Goal: Task Accomplishment & Management: Use online tool/utility

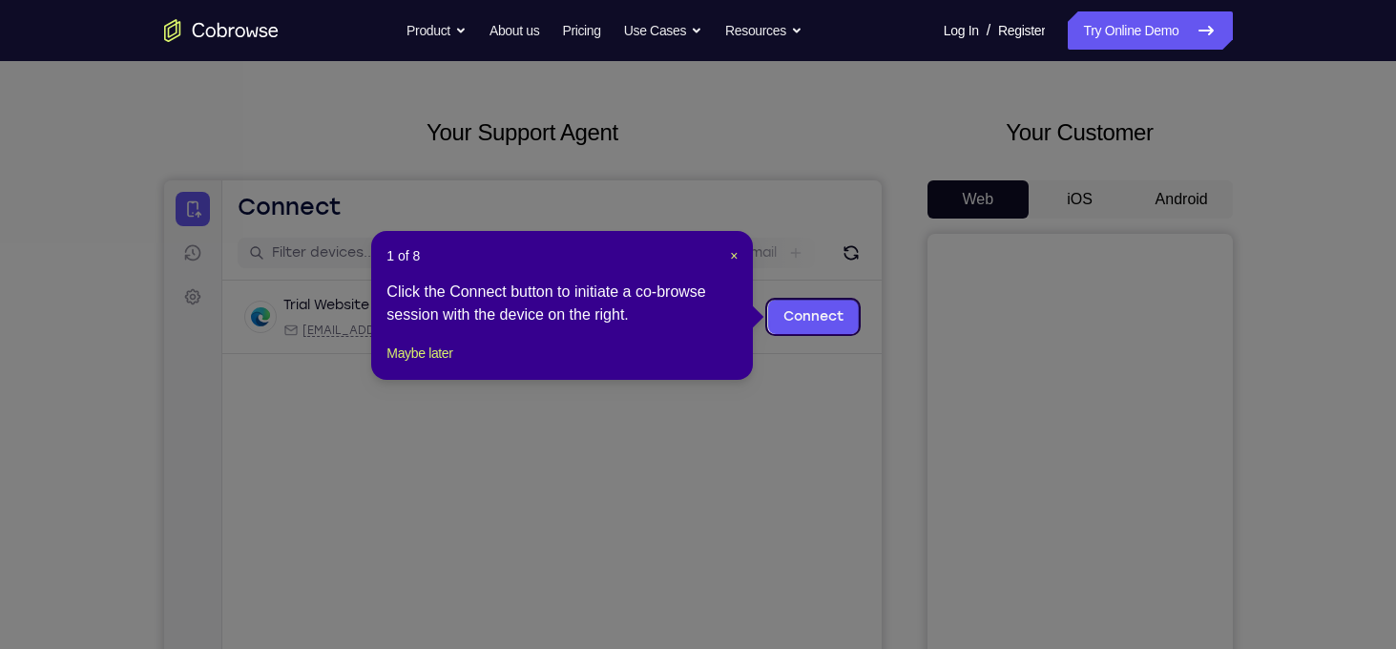
scroll to position [67, 0]
click at [734, 255] on span "×" at bounding box center [734, 256] width 8 height 15
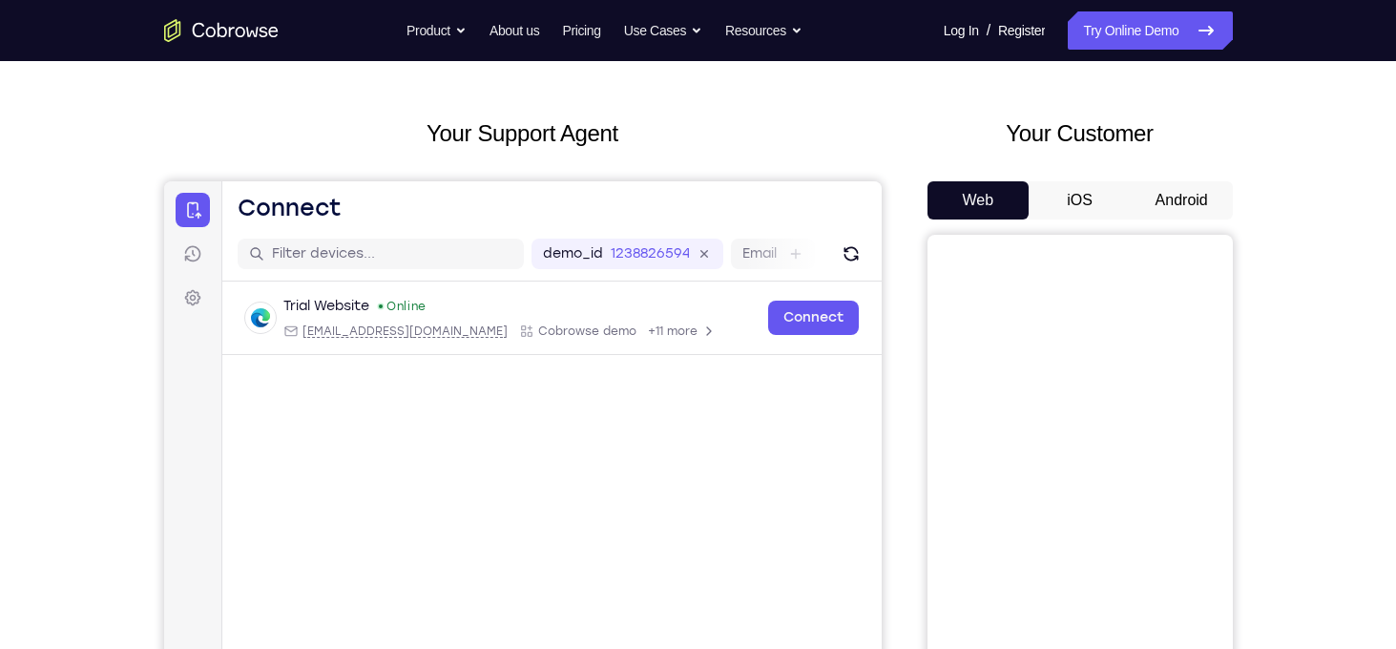
click at [1193, 209] on button "Android" at bounding box center [1182, 200] width 102 height 38
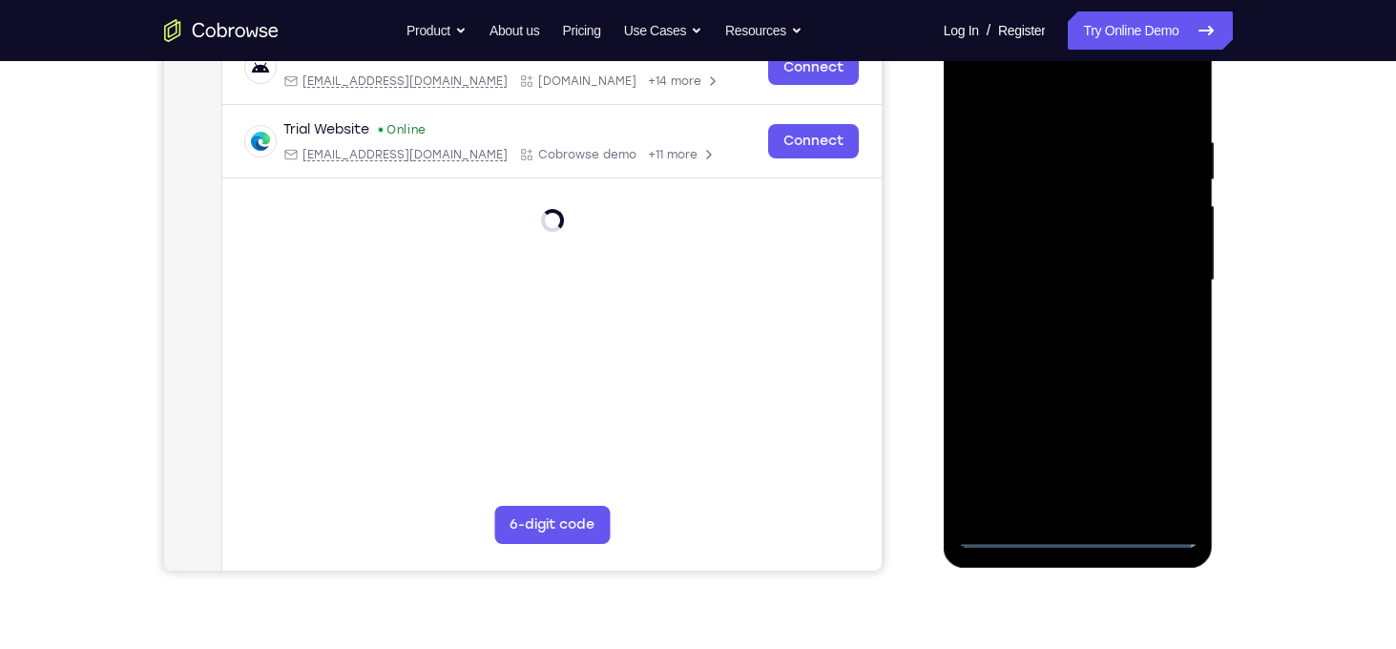
scroll to position [329, 0]
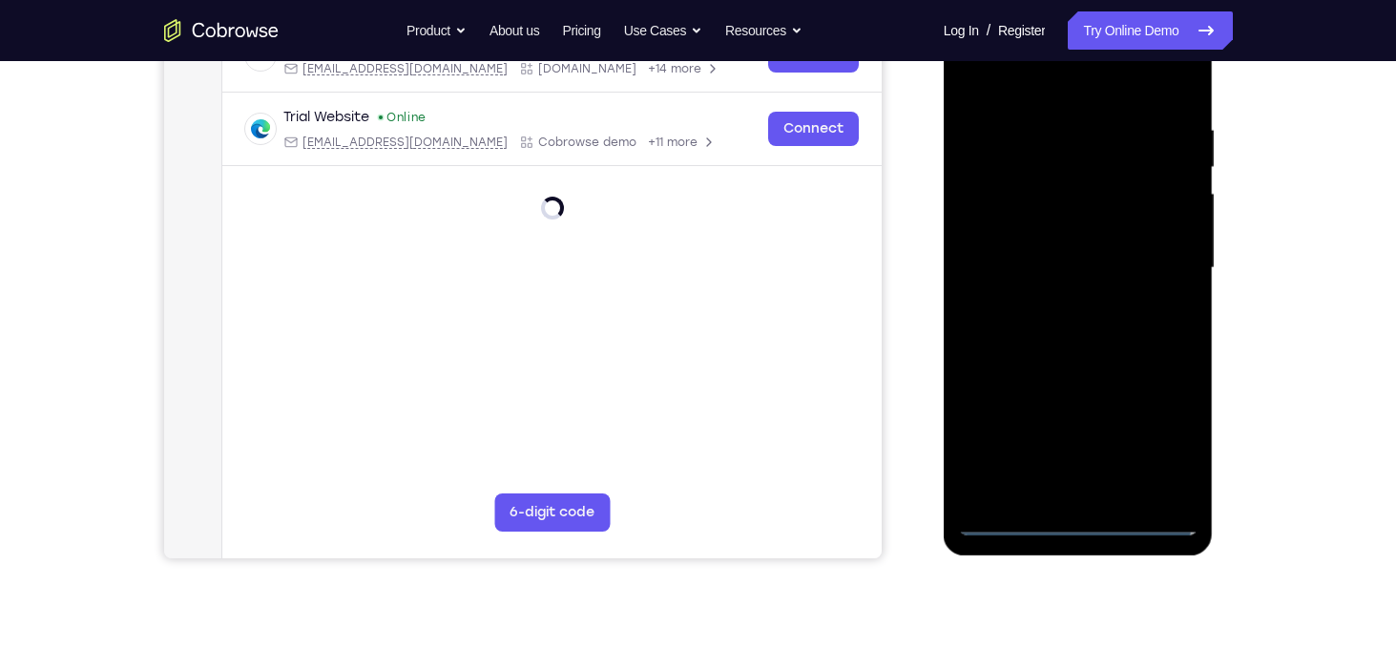
click at [1081, 526] on div at bounding box center [1078, 268] width 240 height 534
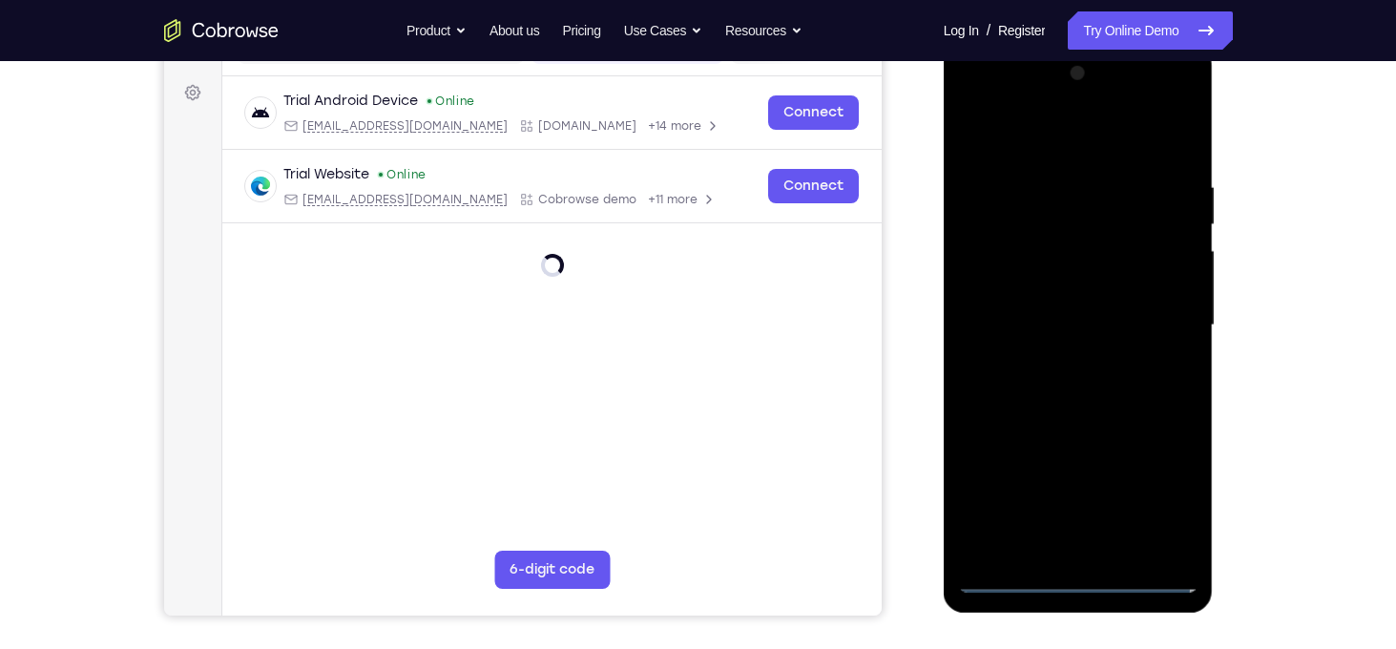
scroll to position [271, 0]
click at [1076, 576] on div at bounding box center [1078, 326] width 240 height 534
click at [1162, 482] on div at bounding box center [1078, 326] width 240 height 534
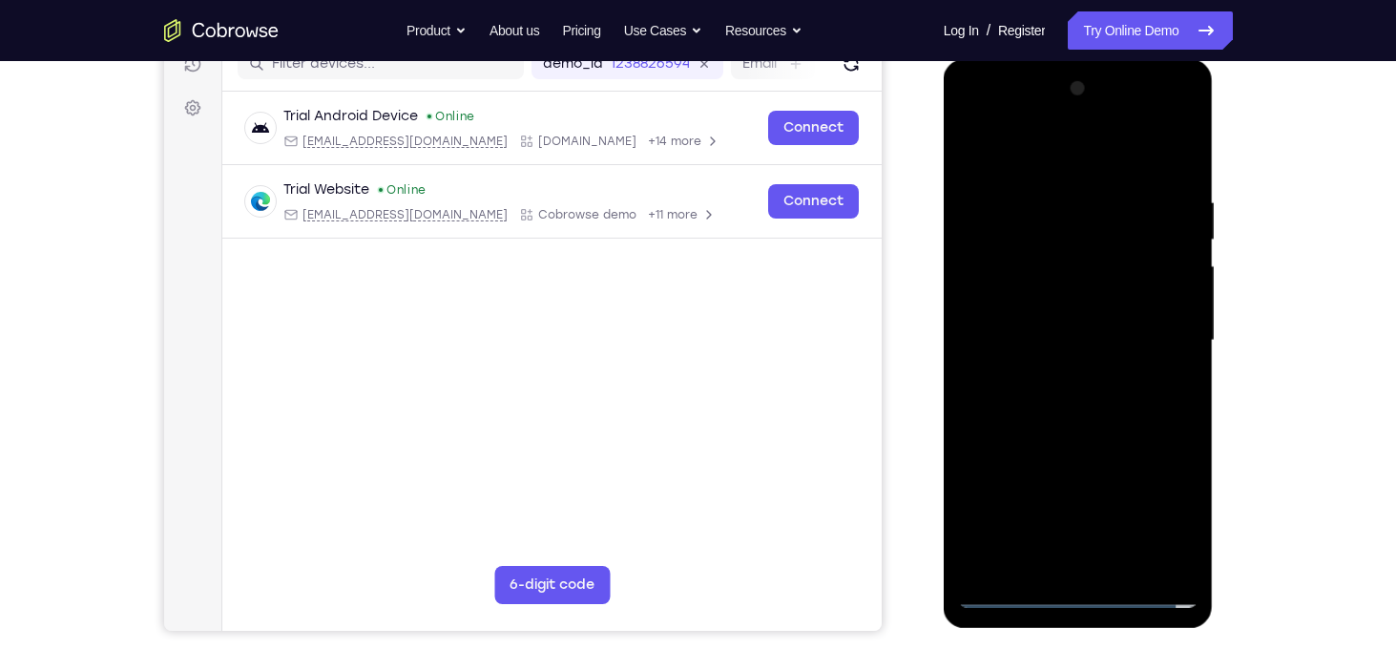
click at [1027, 148] on div at bounding box center [1078, 340] width 240 height 534
click at [1162, 342] on div at bounding box center [1078, 340] width 240 height 534
click at [1055, 380] on div at bounding box center [1078, 340] width 240 height 534
click at [1095, 323] on div at bounding box center [1078, 340] width 240 height 534
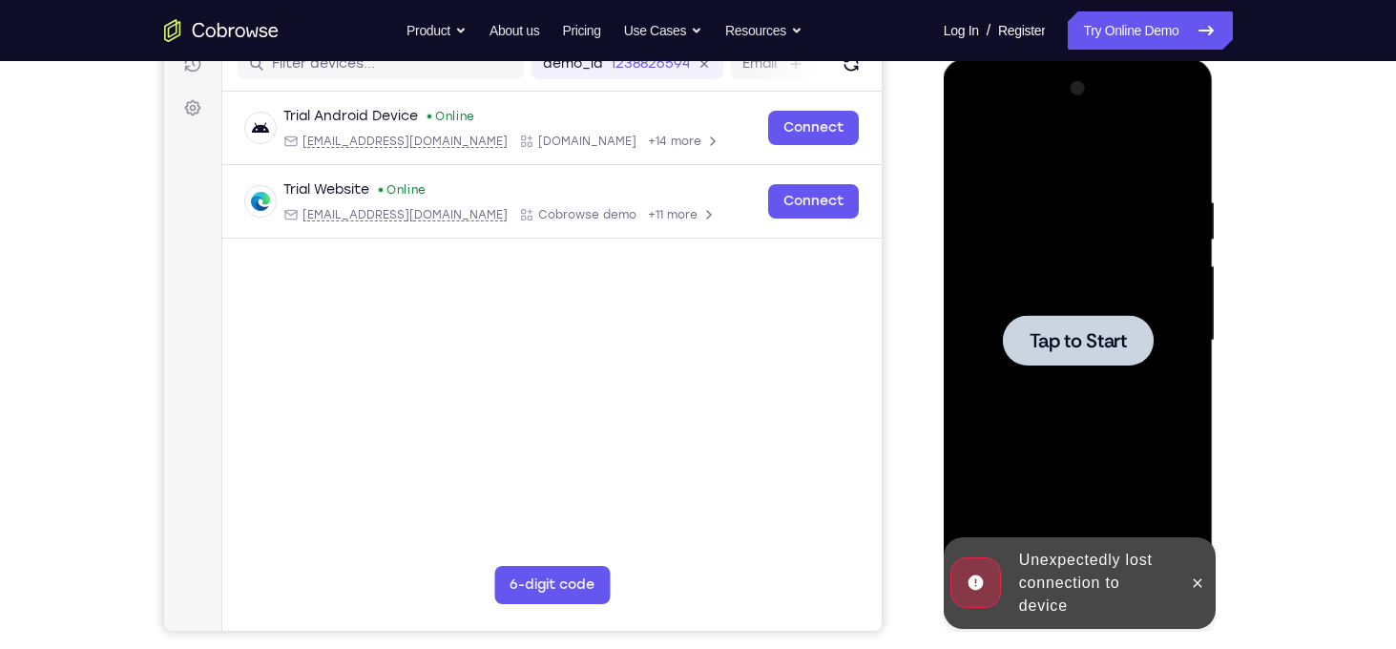
click at [1121, 373] on div at bounding box center [1078, 340] width 240 height 534
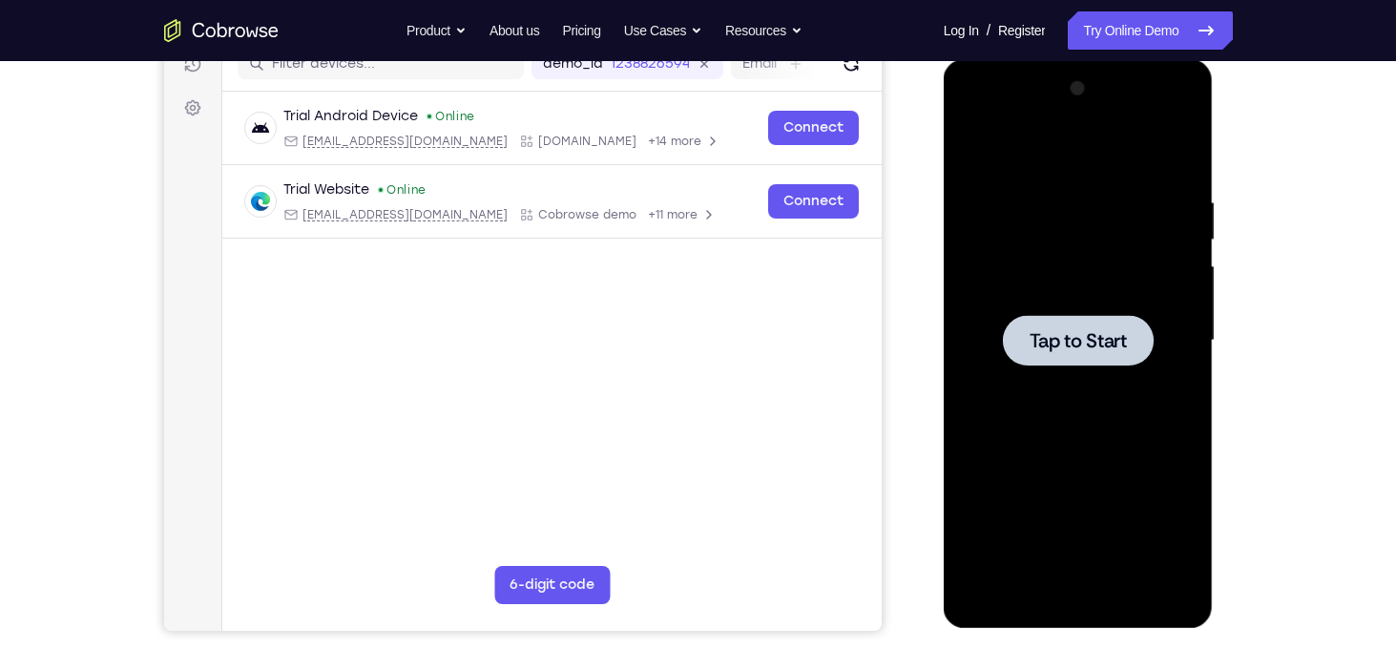
click at [1048, 316] on div at bounding box center [1078, 340] width 151 height 51
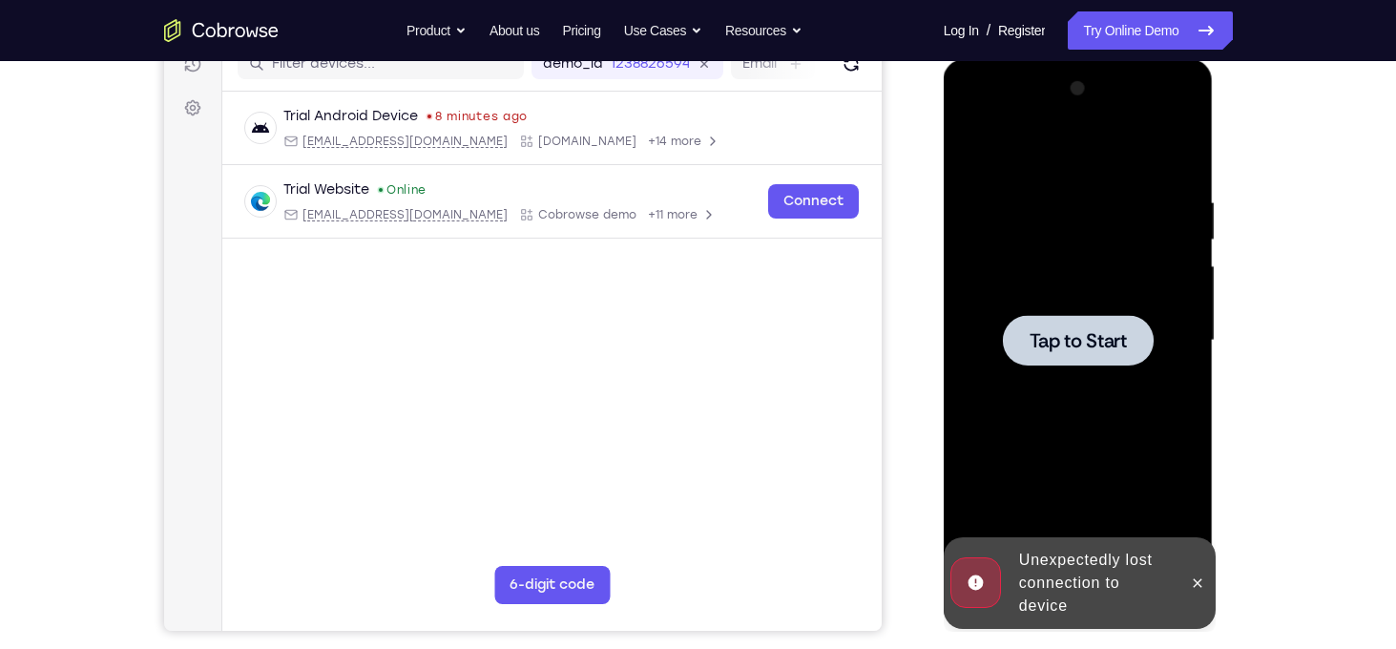
click at [1105, 331] on span "Tap to Start" at bounding box center [1078, 340] width 97 height 19
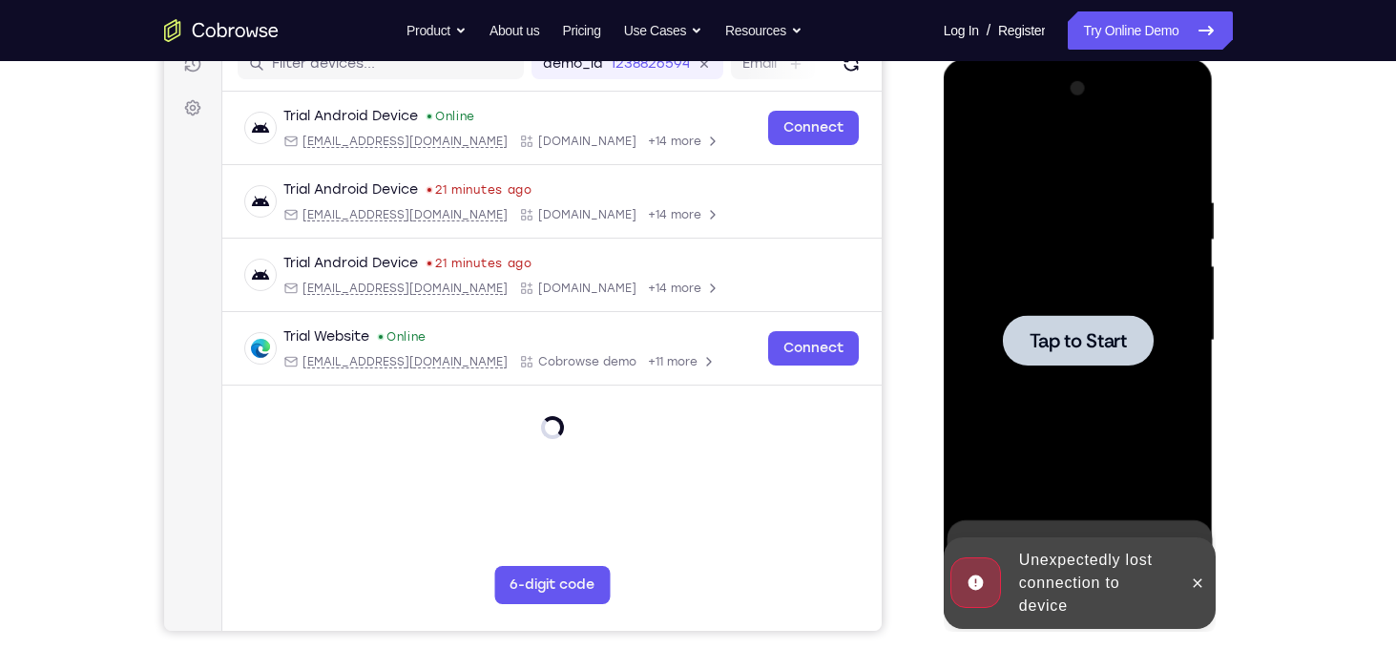
click at [1078, 366] on div at bounding box center [1078, 340] width 240 height 534
click at [1072, 322] on div at bounding box center [1078, 340] width 151 height 51
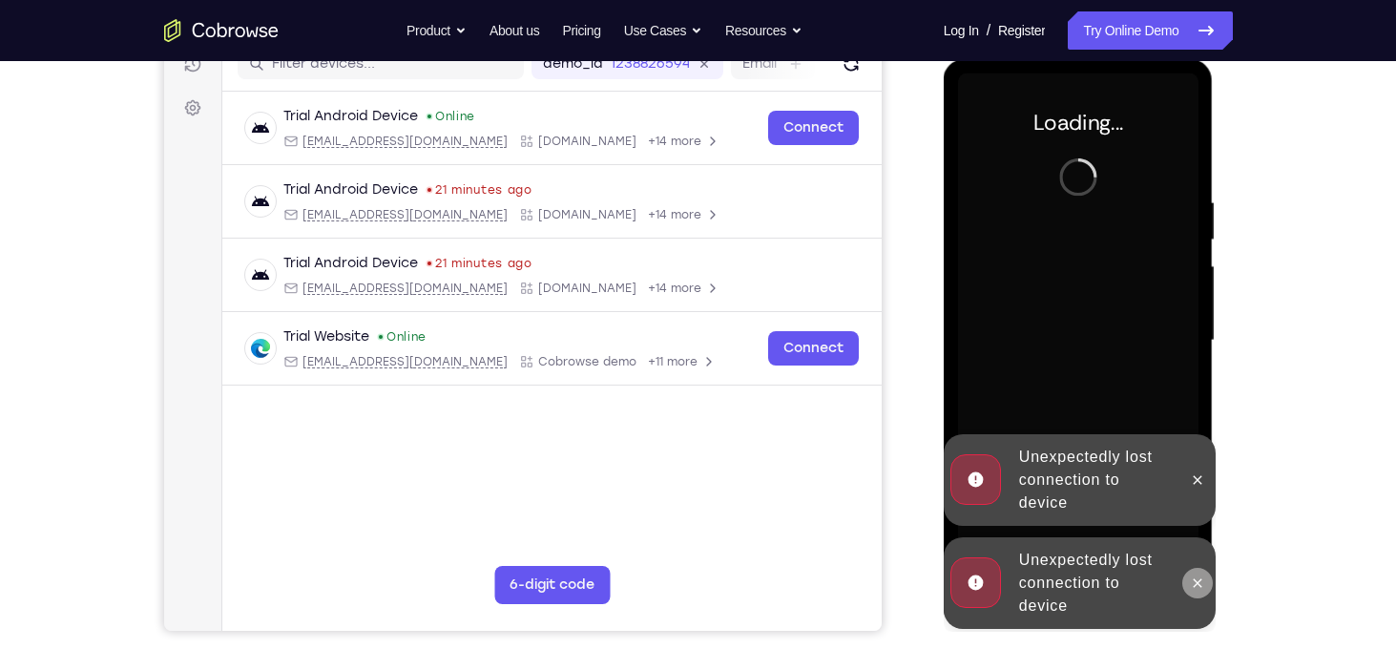
click at [1186, 580] on button at bounding box center [1197, 583] width 31 height 31
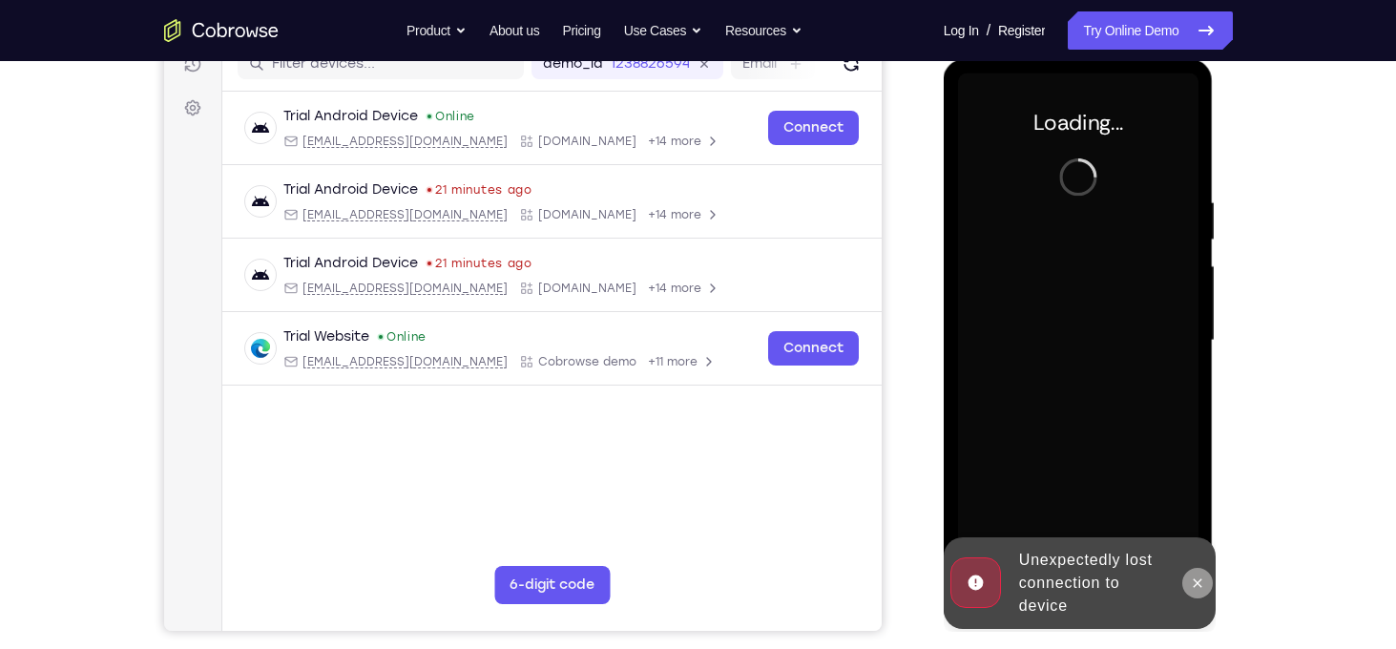
click at [1192, 580] on icon at bounding box center [1197, 582] width 15 height 15
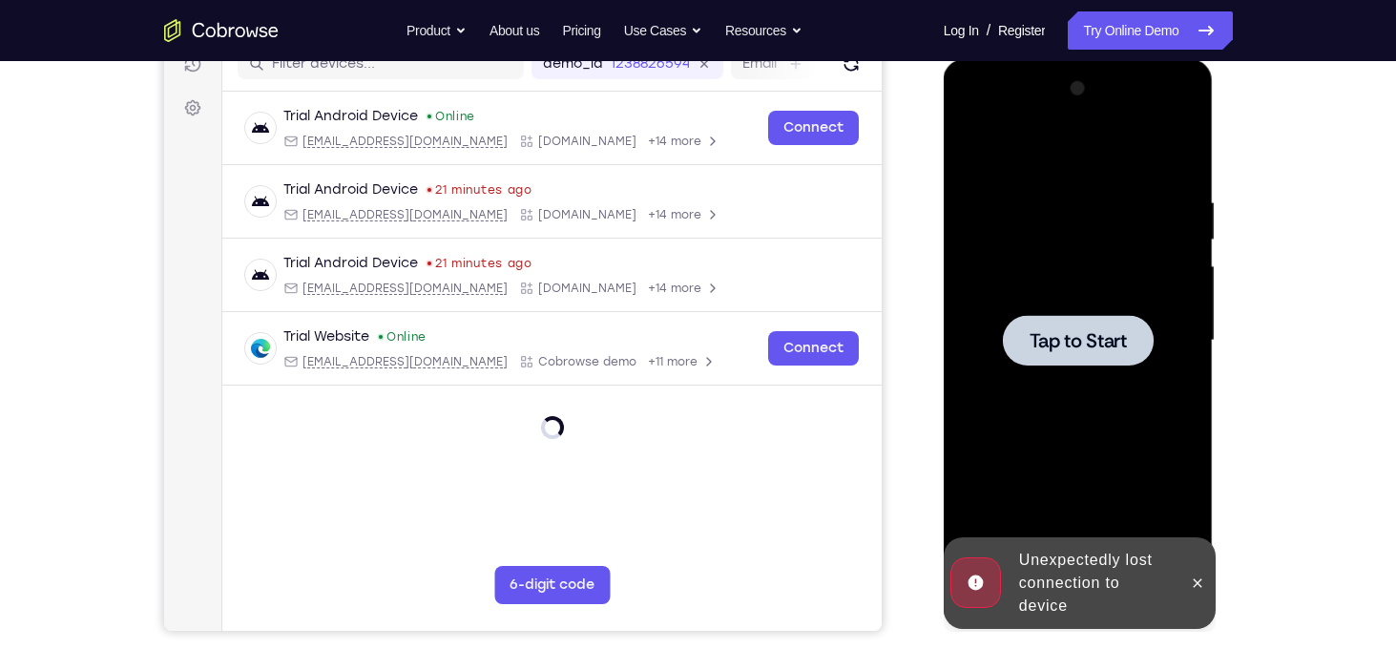
click at [1076, 342] on span "Tap to Start" at bounding box center [1078, 340] width 97 height 19
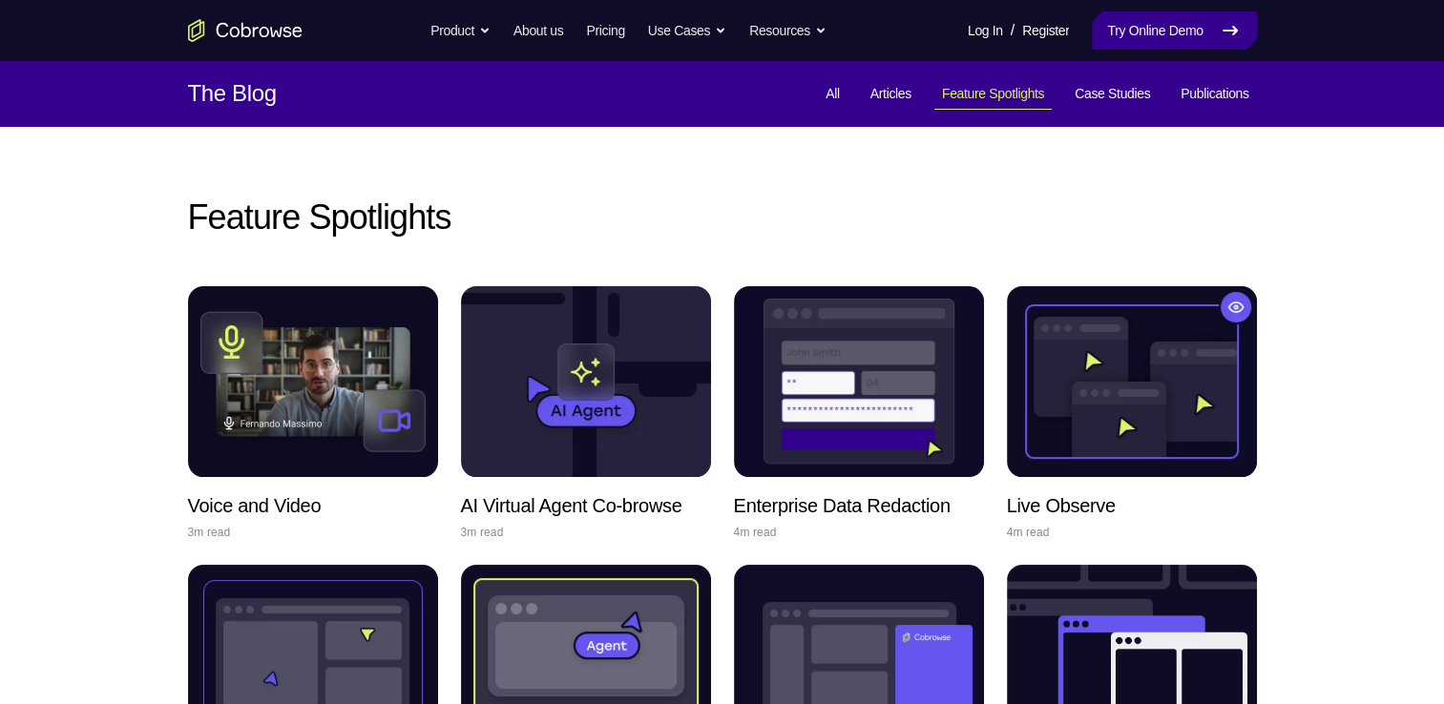
click at [1179, 35] on link "Try Online Demo" at bounding box center [1174, 30] width 164 height 38
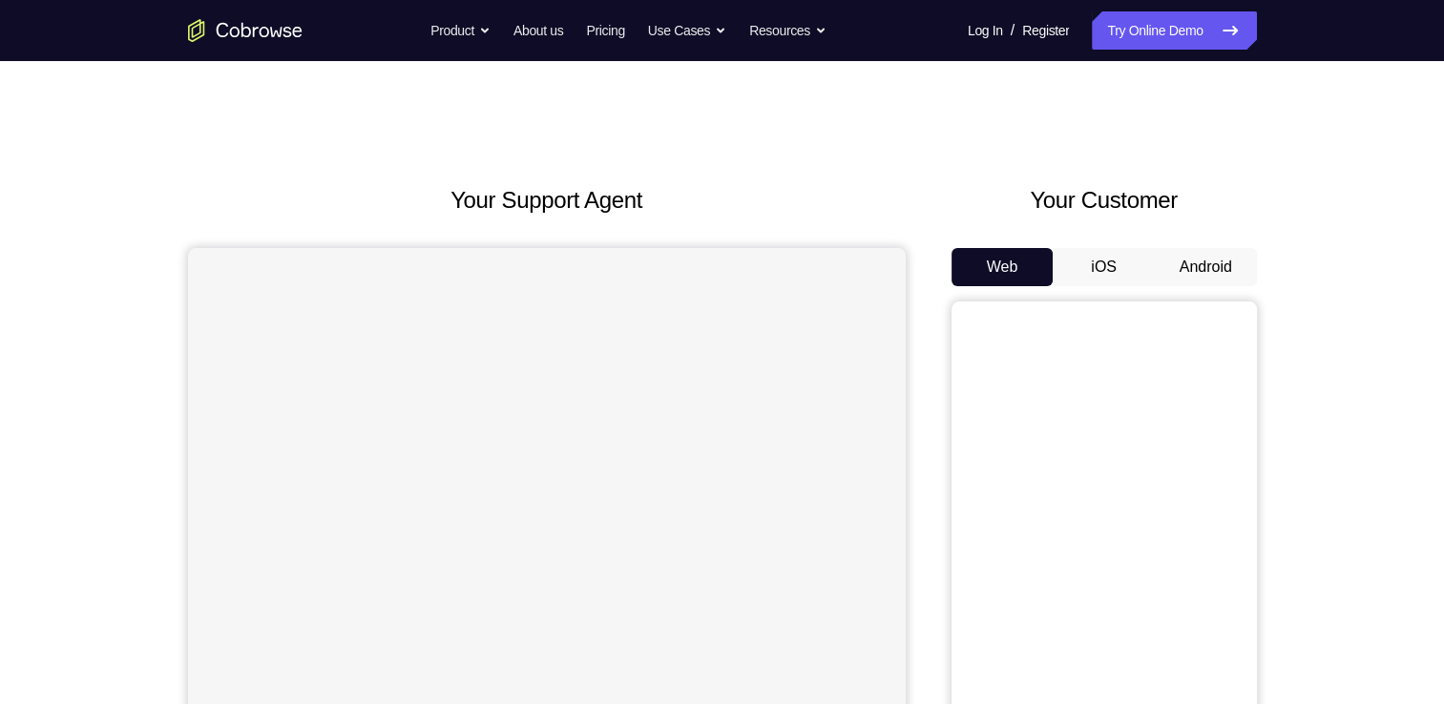
click at [1206, 273] on button "Android" at bounding box center [1206, 267] width 102 height 38
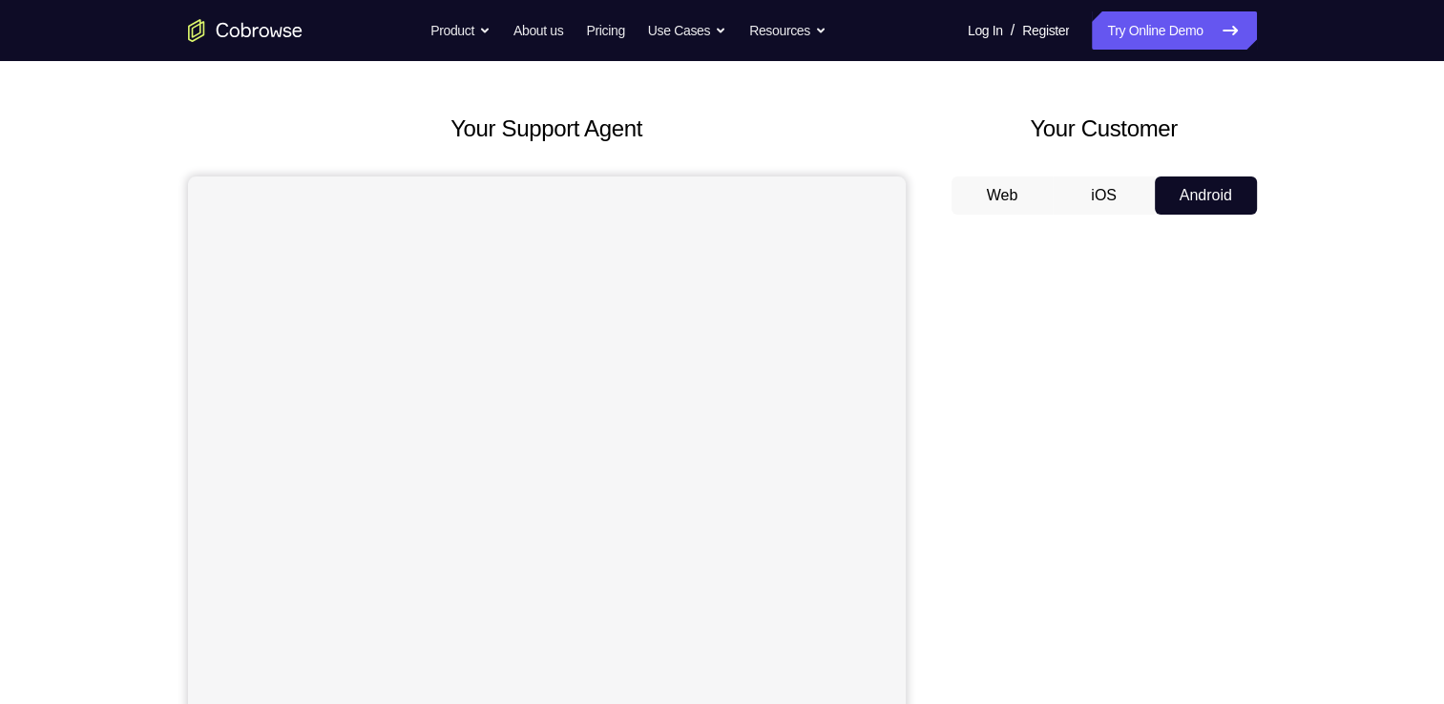
scroll to position [73, 0]
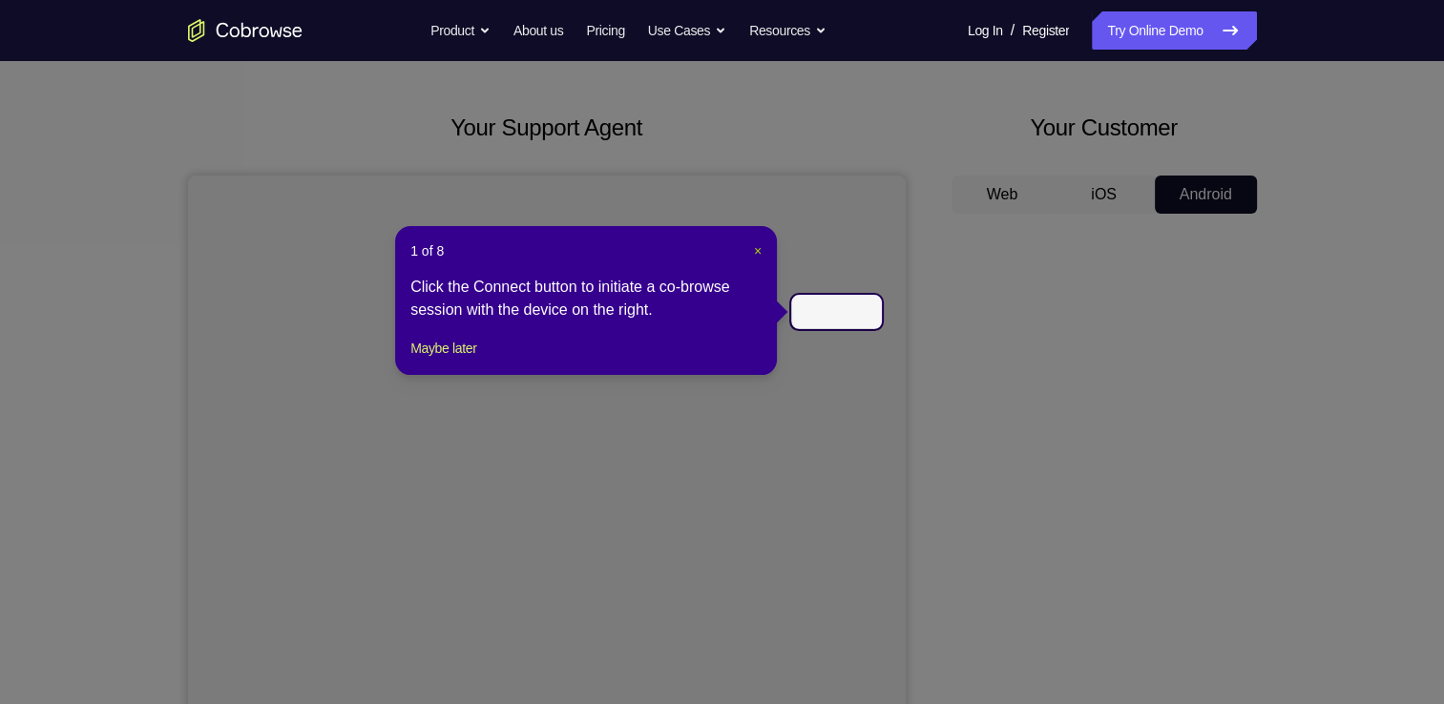
click at [755, 247] on span "×" at bounding box center [758, 250] width 8 height 15
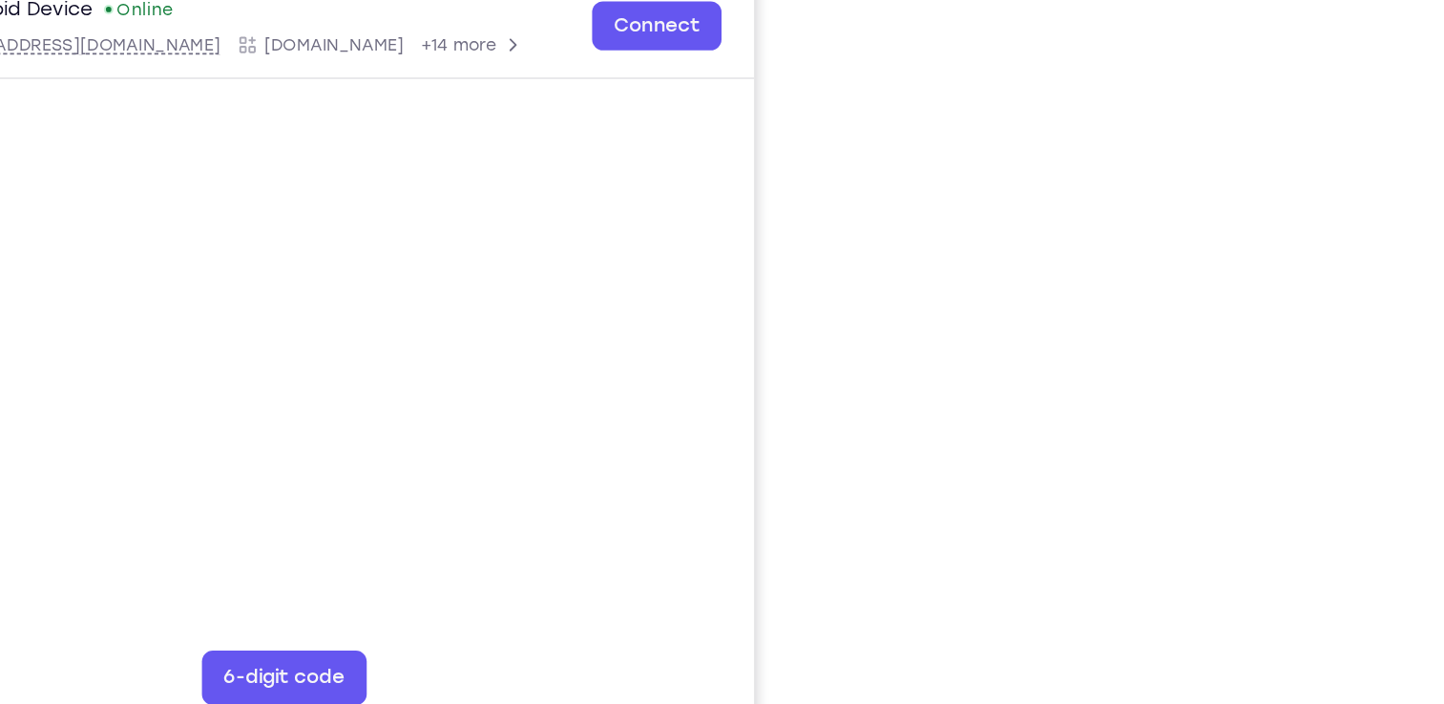
scroll to position [237, 0]
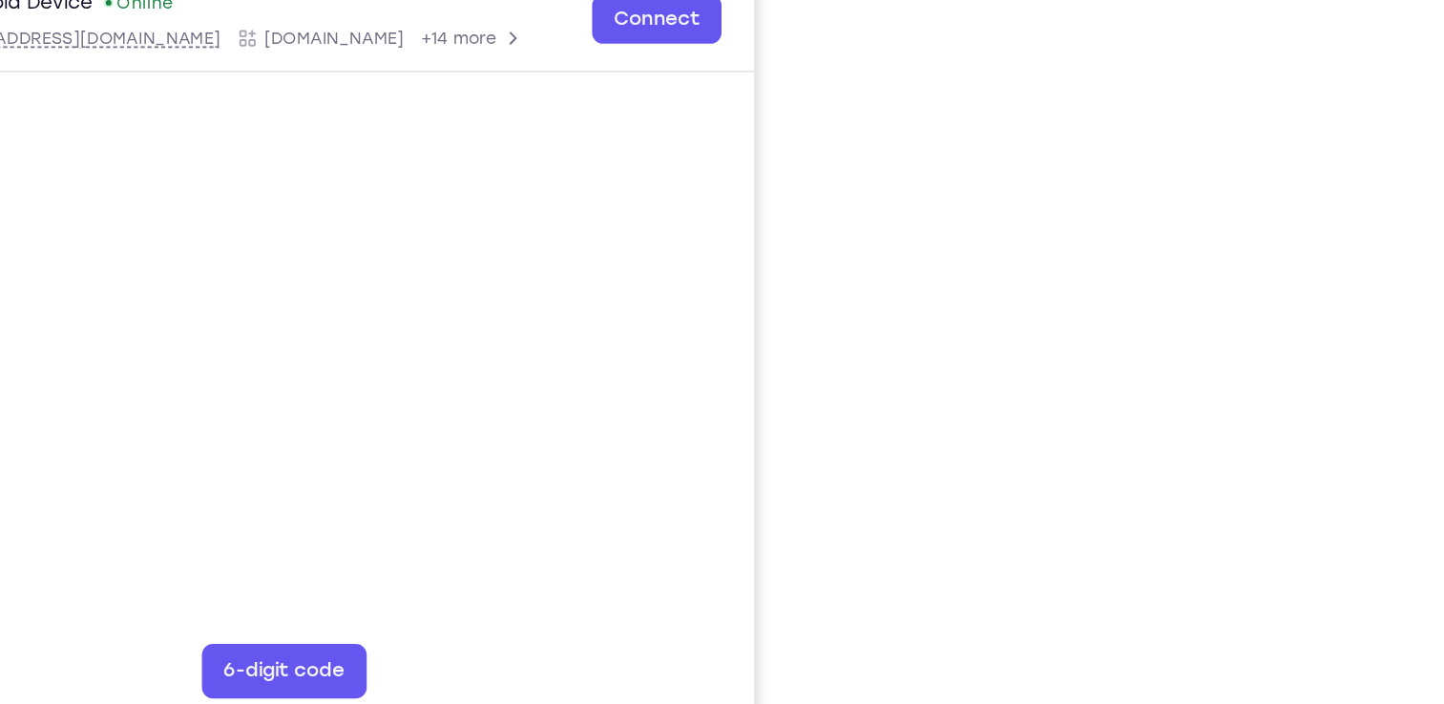
click at [1251, 400] on div at bounding box center [1103, 358] width 305 height 587
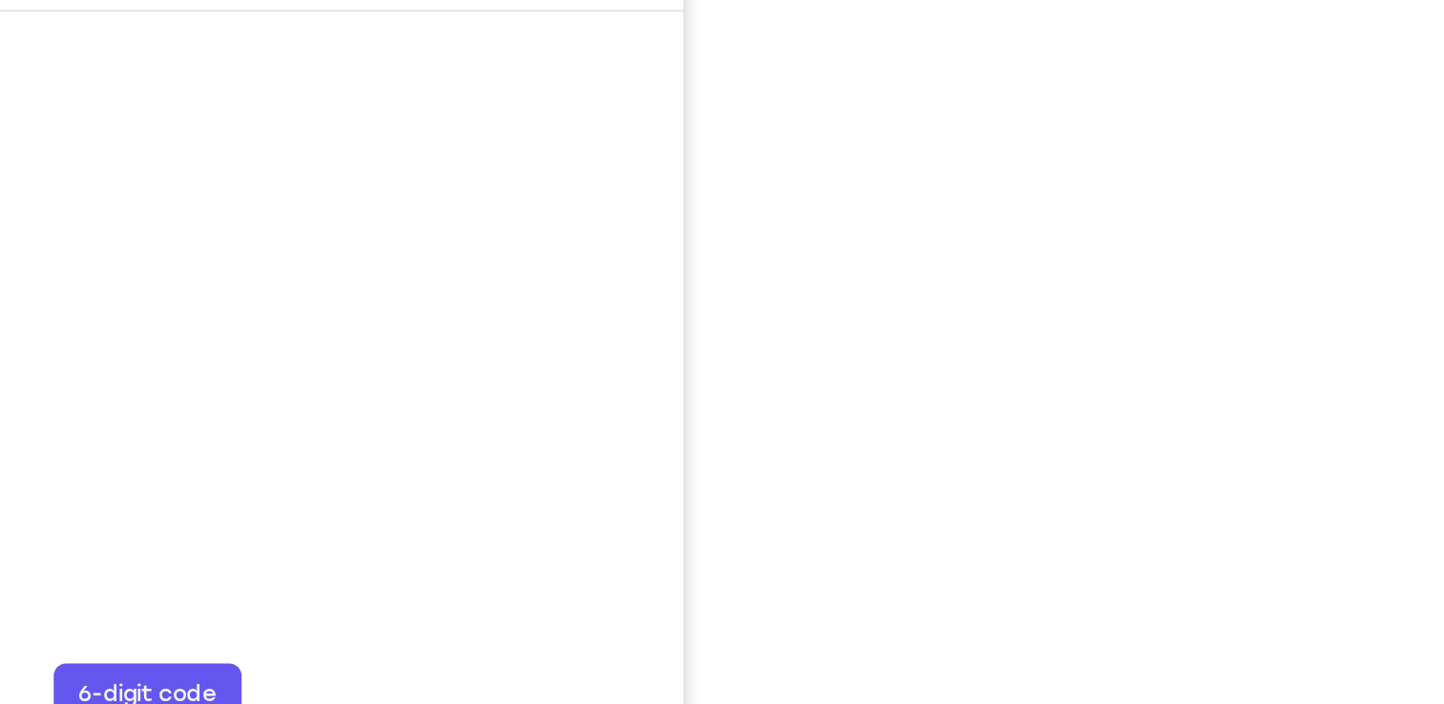
click at [1276, 448] on div "Your Support Agent Your Customer Web iOS Android Next Steps We’d be happy to gi…" at bounding box center [723, 453] width 1222 height 1259
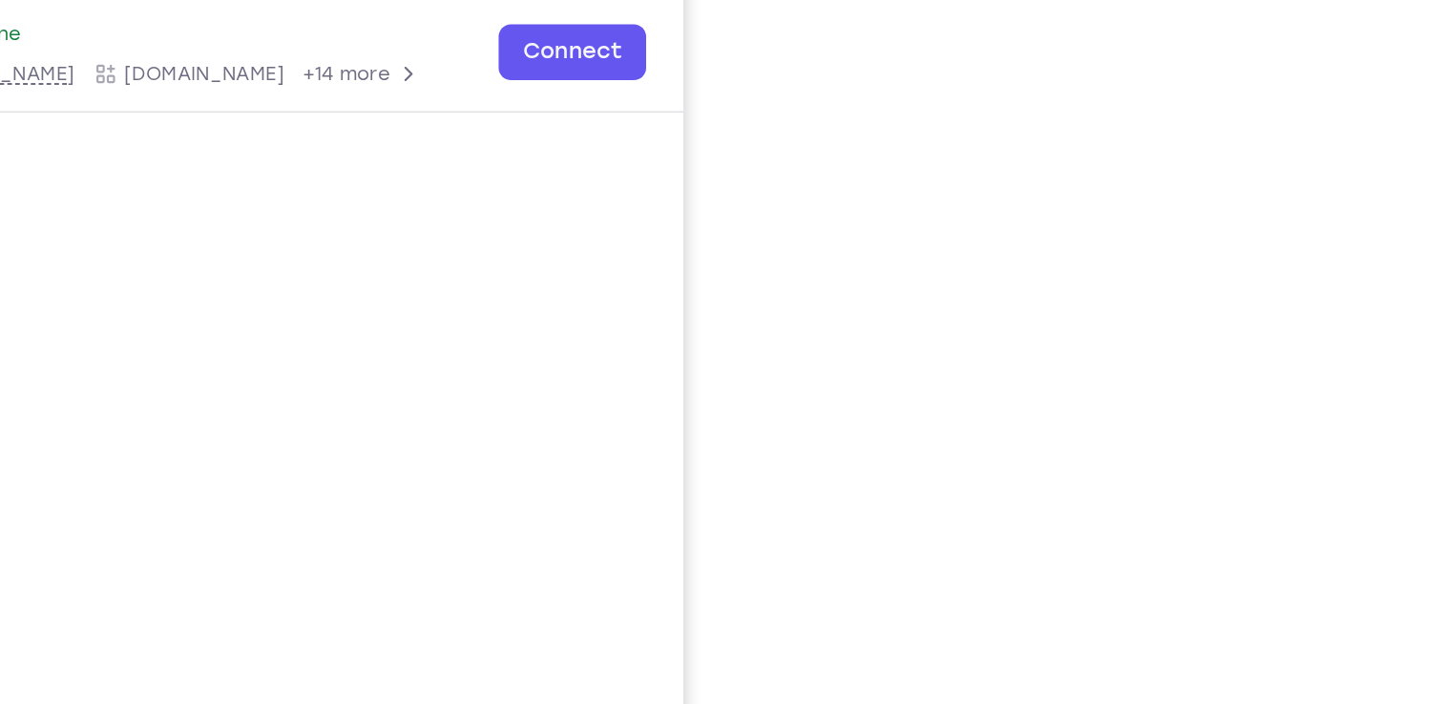
click at [1282, 277] on div "Your Support Agent Your Customer Web iOS Android Next Steps We’d be happy to gi…" at bounding box center [723, 453] width 1222 height 1259
click at [1260, 257] on div "Your Support Agent Your Customer Web iOS Android Next Steps We’d be happy to gi…" at bounding box center [723, 453] width 1222 height 1259
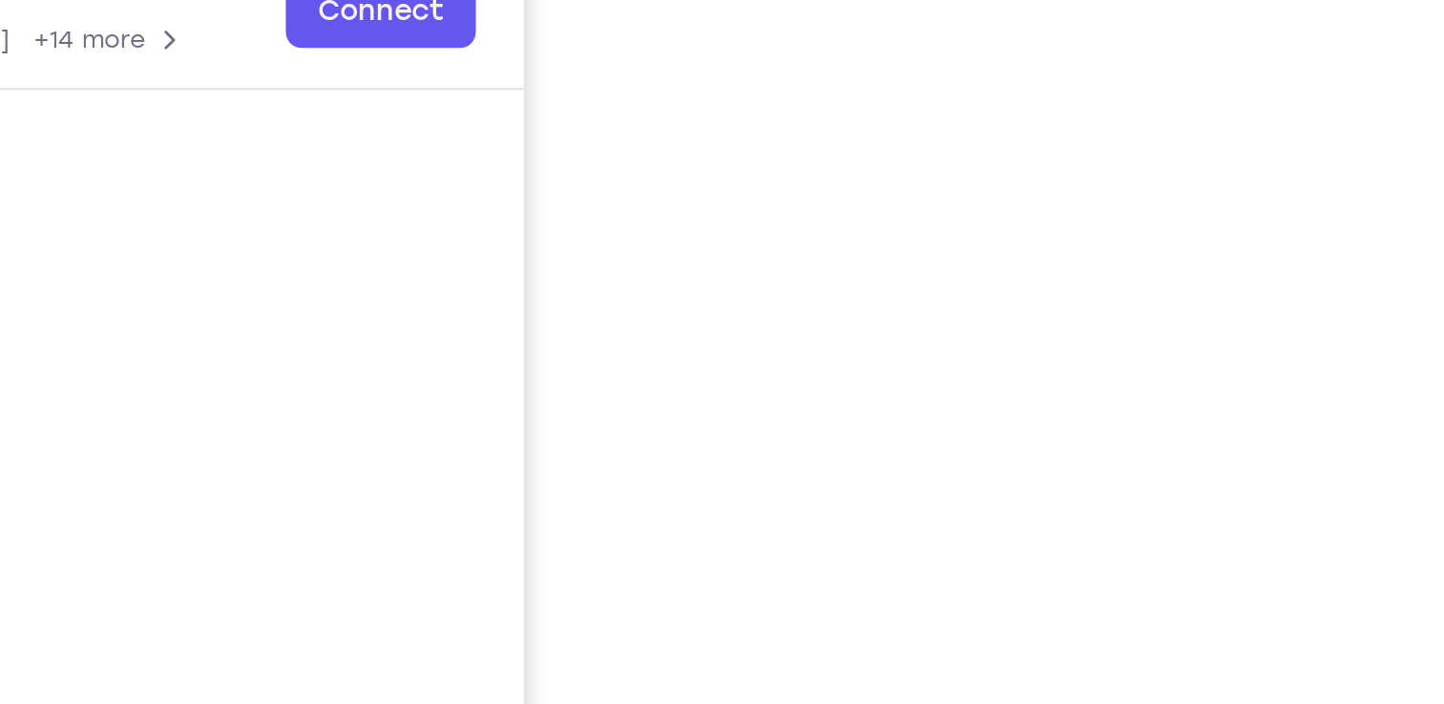
click at [1247, 295] on div at bounding box center [1103, 358] width 305 height 587
